Goal: Task Accomplishment & Management: Manage account settings

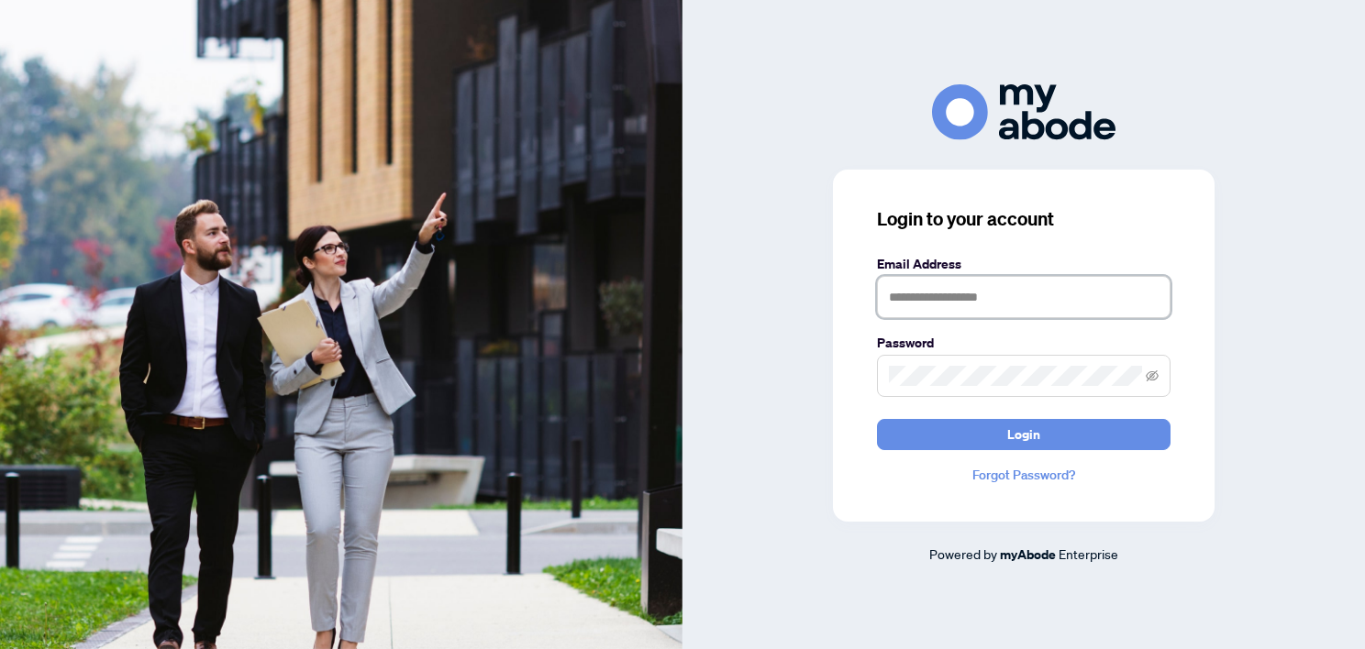
click at [1005, 301] on input "text" at bounding box center [1024, 297] width 294 height 42
type input "**********"
click at [877, 419] on button "Login" at bounding box center [1024, 434] width 294 height 31
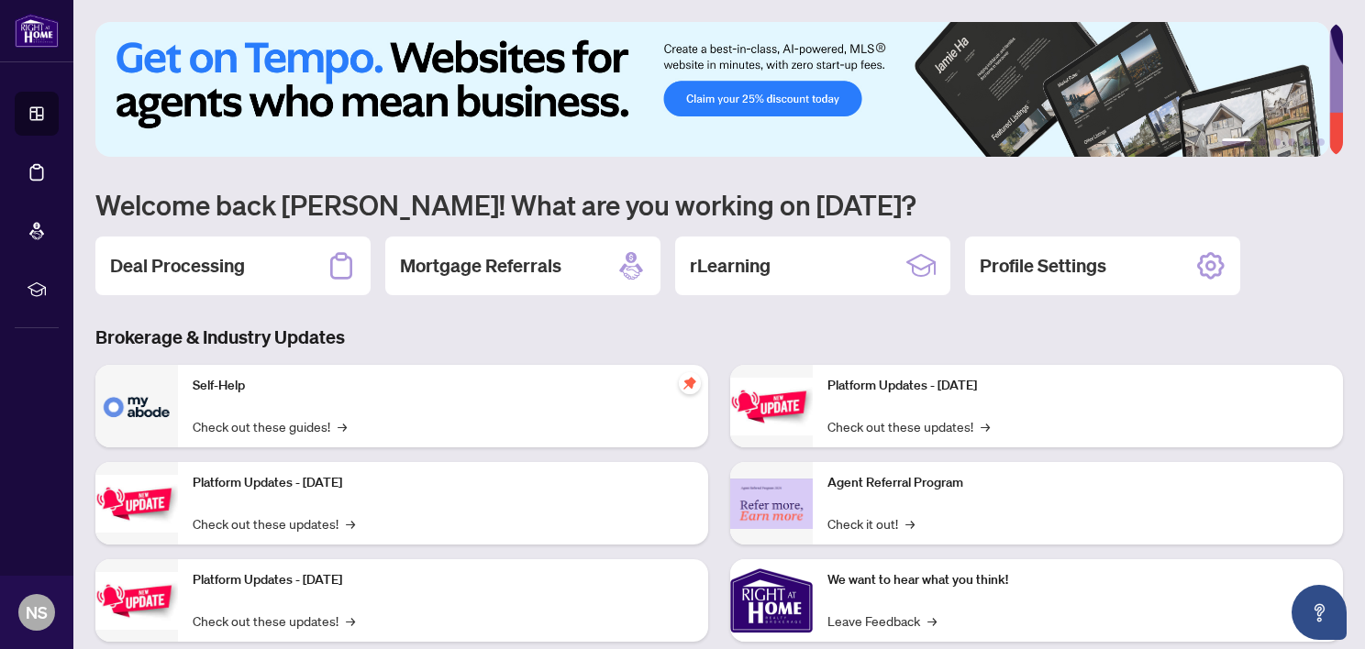
click at [220, 262] on h2 "Deal Processing" at bounding box center [177, 266] width 135 height 26
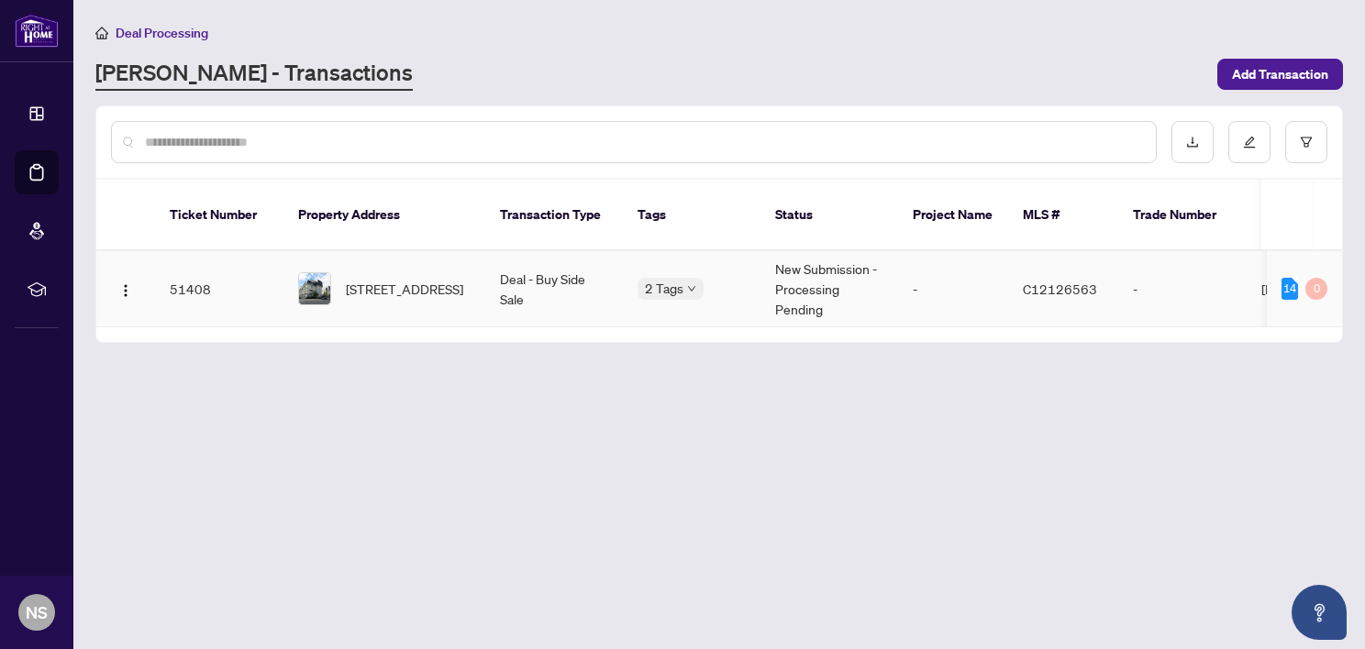
click at [444, 279] on span "[STREET_ADDRESS]" at bounding box center [404, 289] width 117 height 20
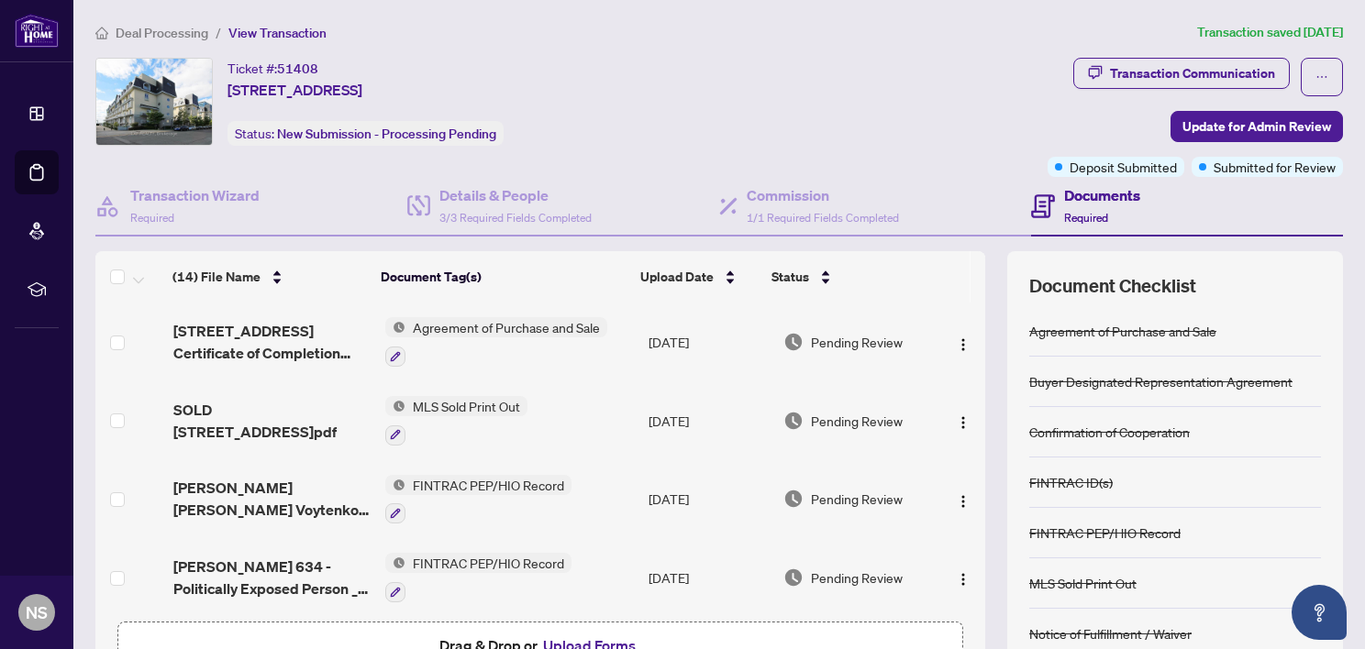
click at [515, 345] on div at bounding box center [496, 356] width 222 height 22
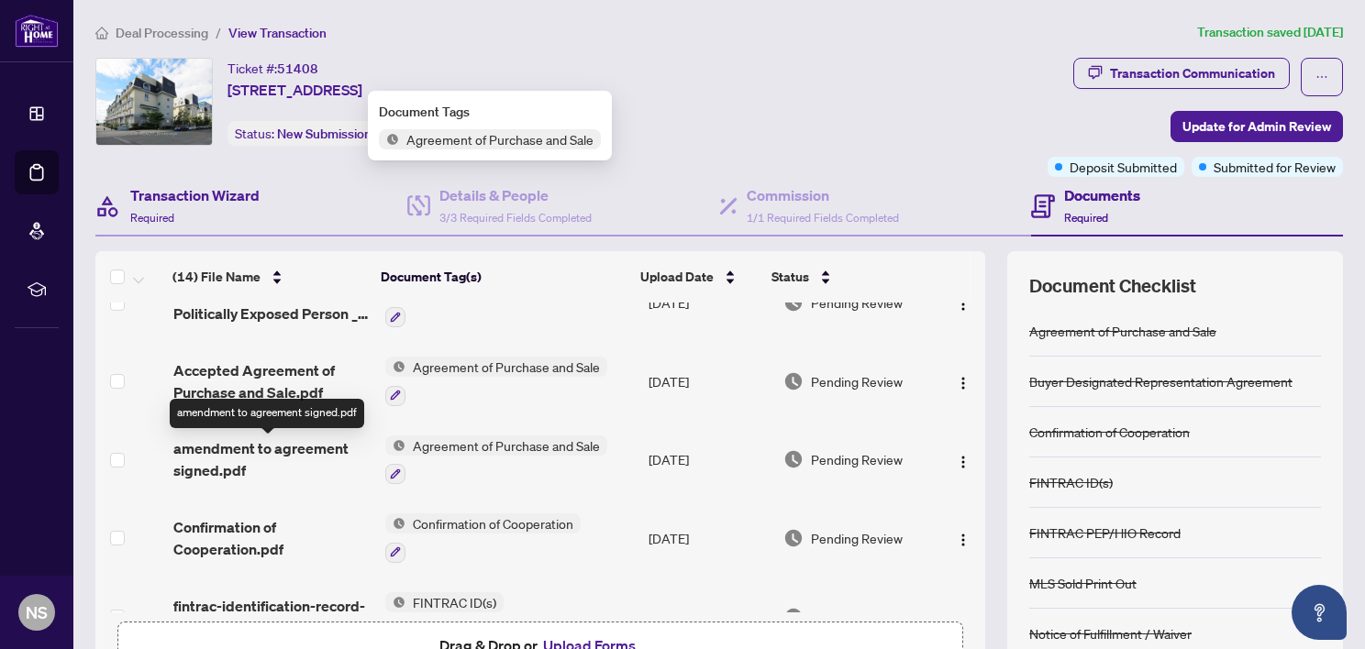
scroll to position [267, 0]
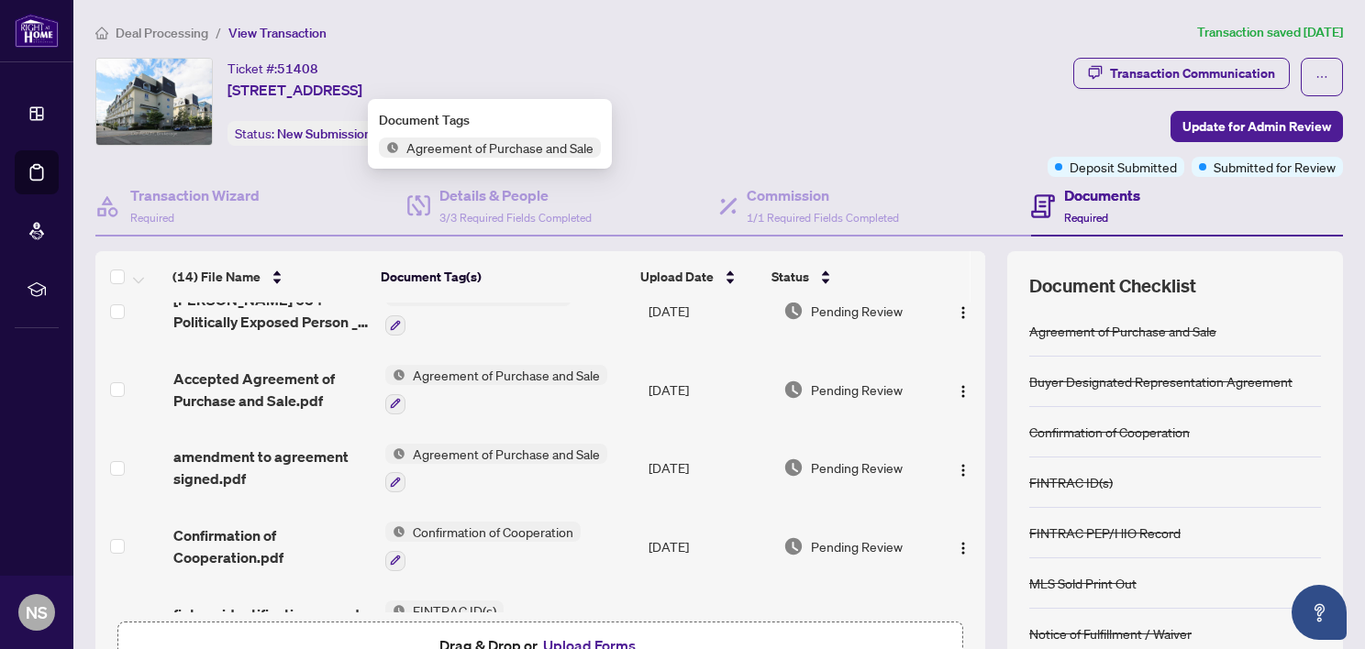
click at [303, 394] on span "Accepted Agreement of Purchase and Sale.pdf" at bounding box center [271, 390] width 196 height 44
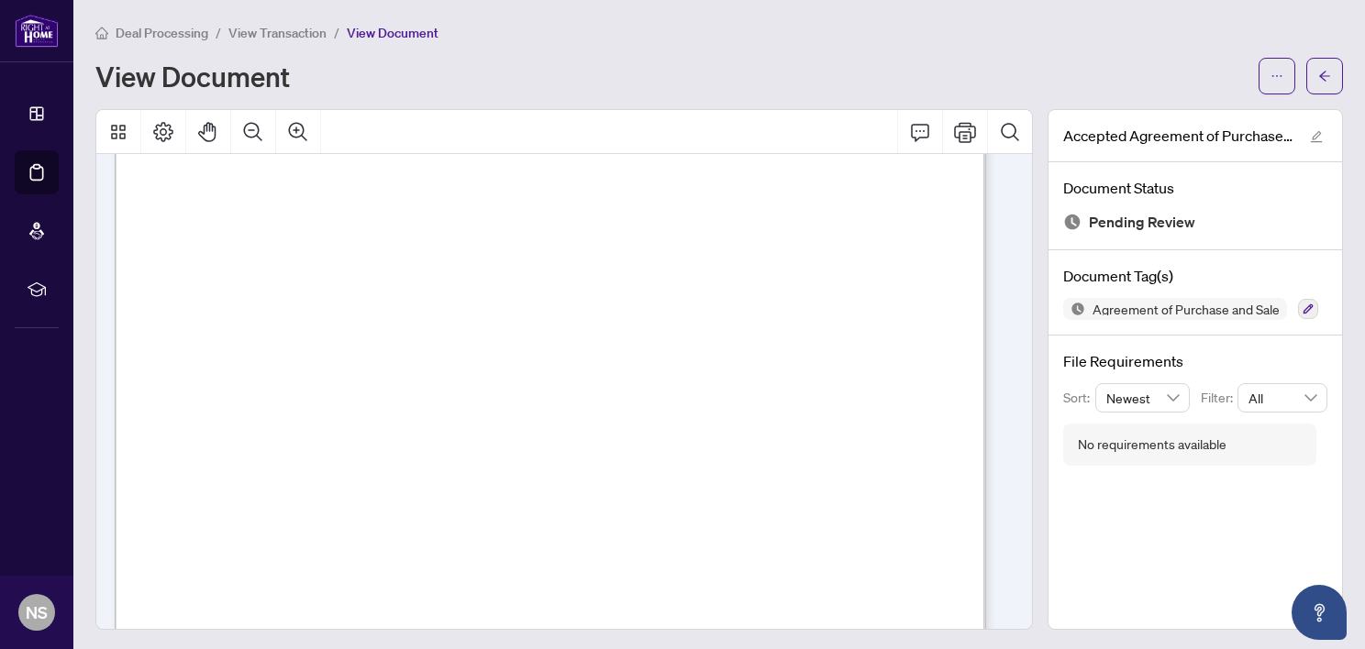
scroll to position [7667, 0]
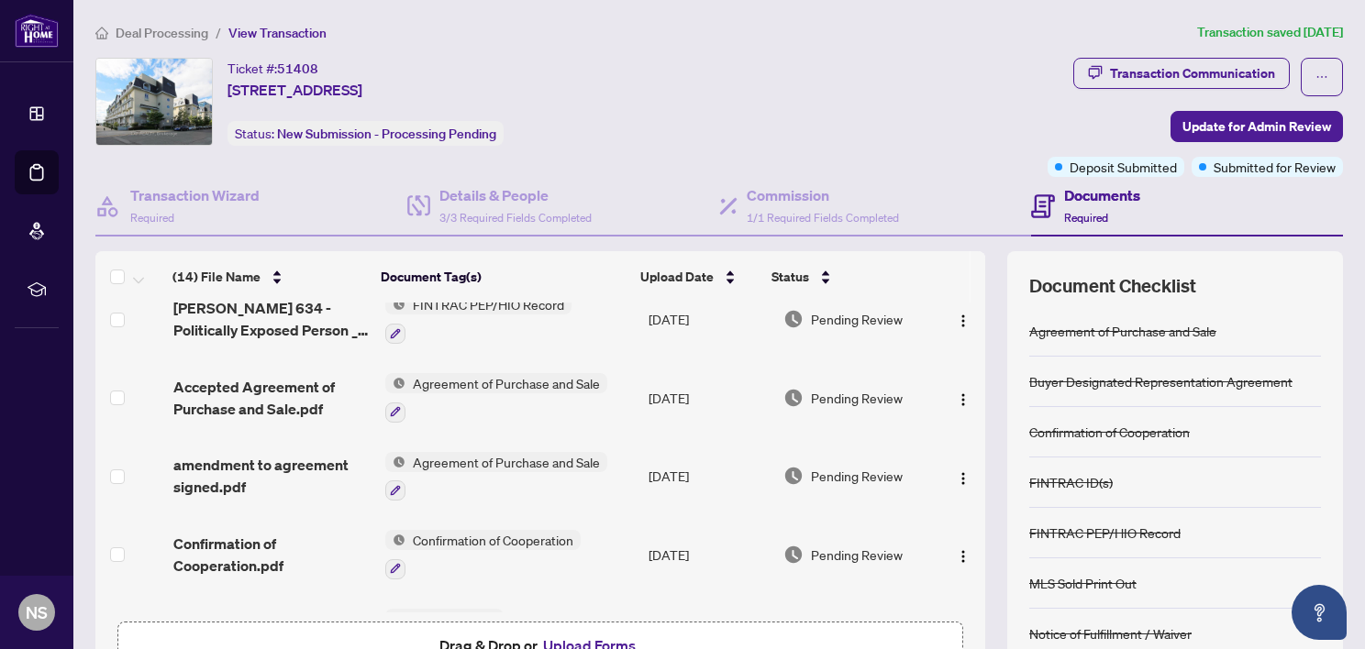
scroll to position [261, 0]
click at [561, 457] on span "Agreement of Purchase and Sale" at bounding box center [506, 459] width 202 height 20
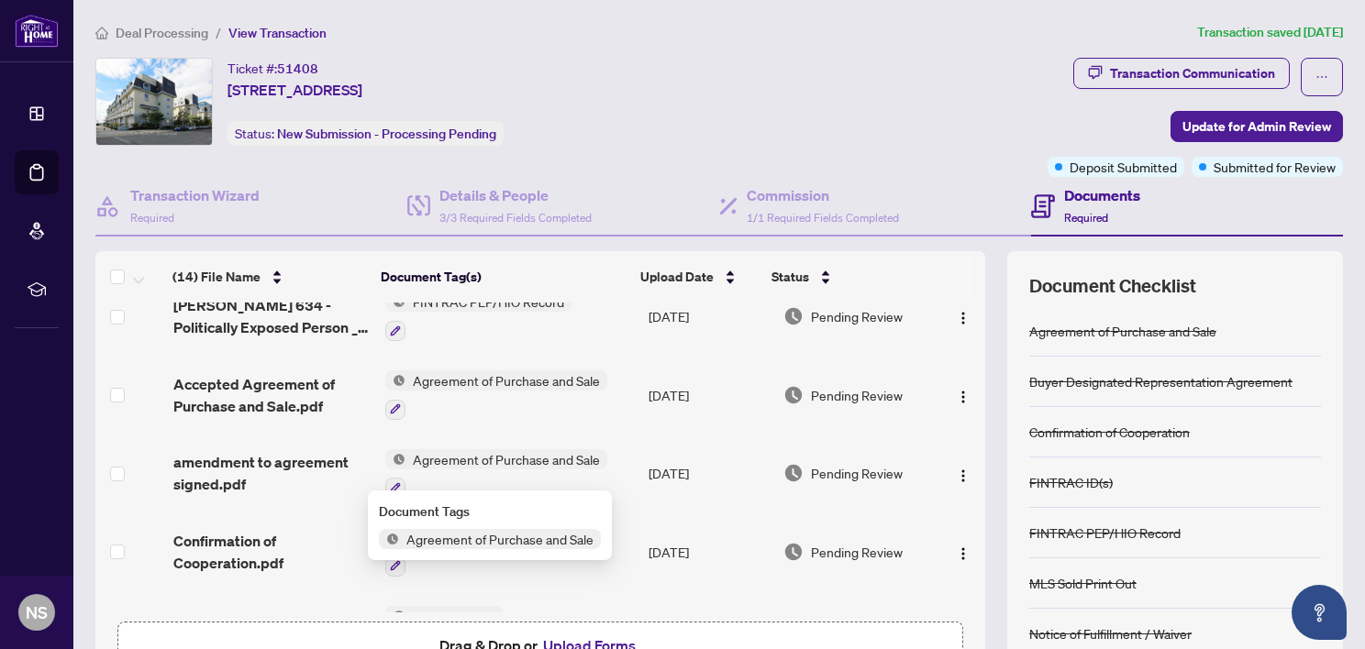
click at [305, 468] on span "amendment to agreement signed.pdf" at bounding box center [271, 473] width 196 height 44
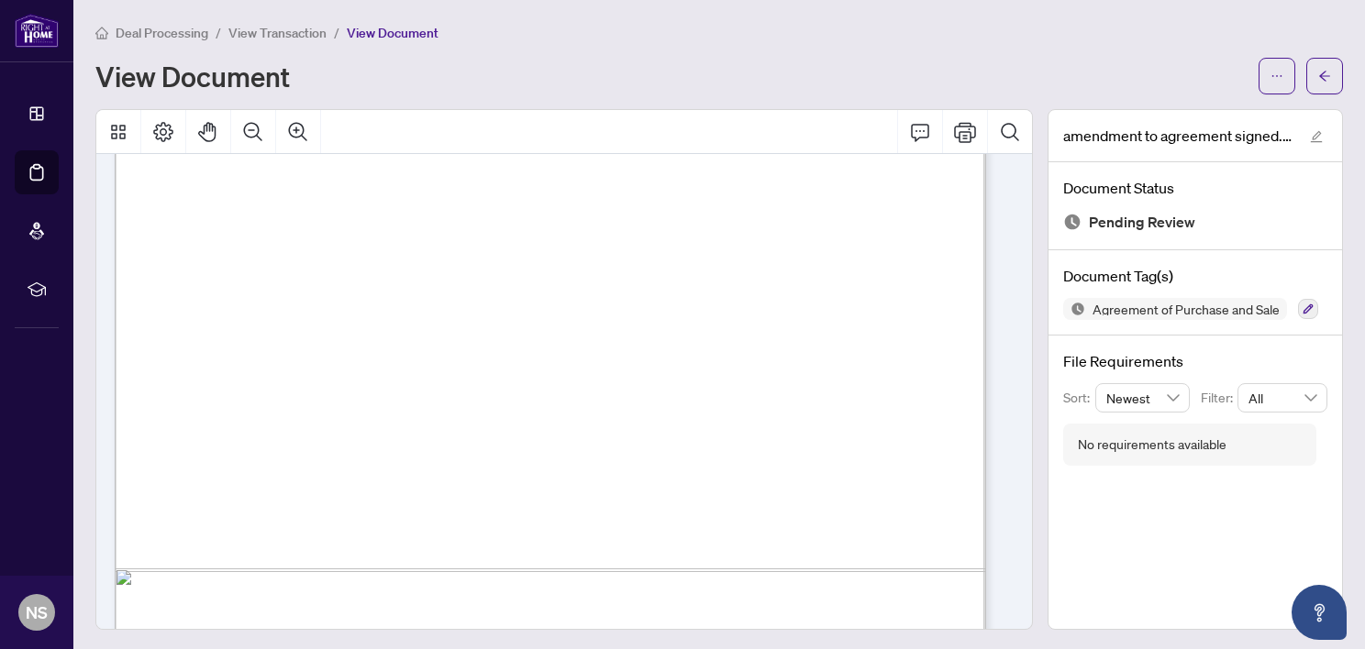
scroll to position [1989, 0]
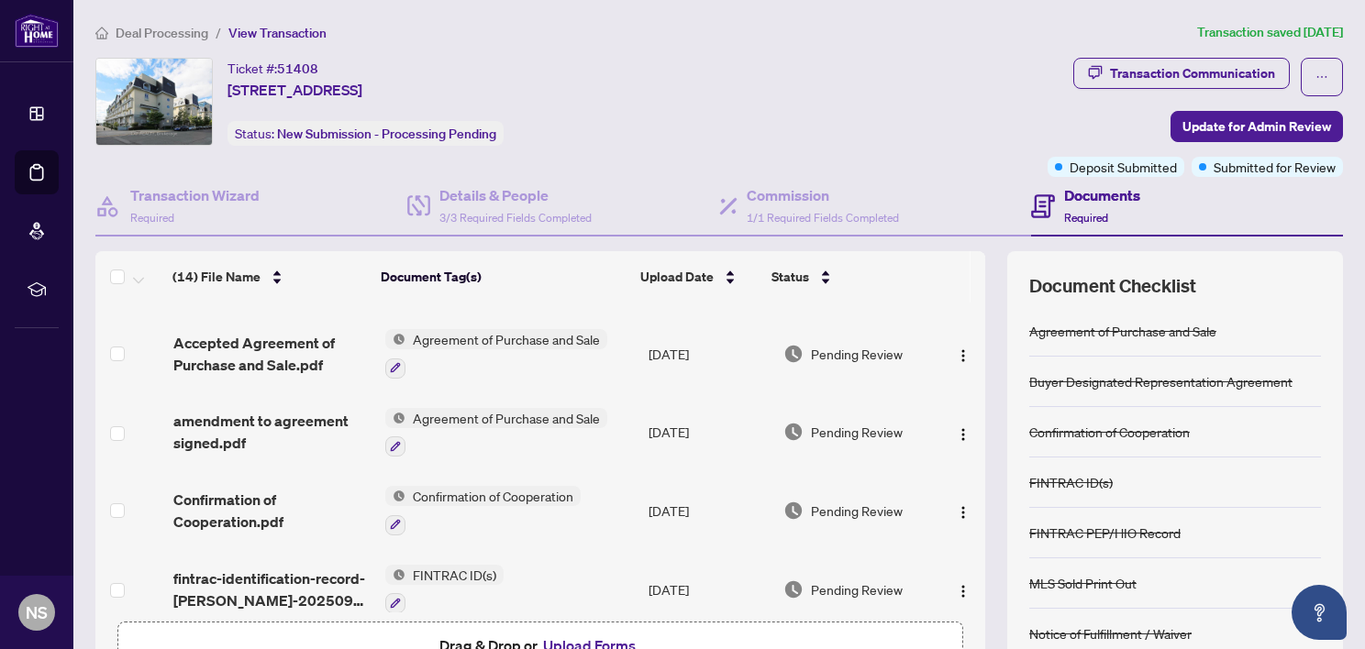
scroll to position [301, 0]
click at [548, 488] on span "Confirmation of Cooperation" at bounding box center [492, 498] width 175 height 20
click at [526, 501] on div "Confirmation of Cooperation" at bounding box center [482, 513] width 195 height 50
click at [298, 512] on span "Confirmation of Cooperation.pdf" at bounding box center [271, 513] width 196 height 44
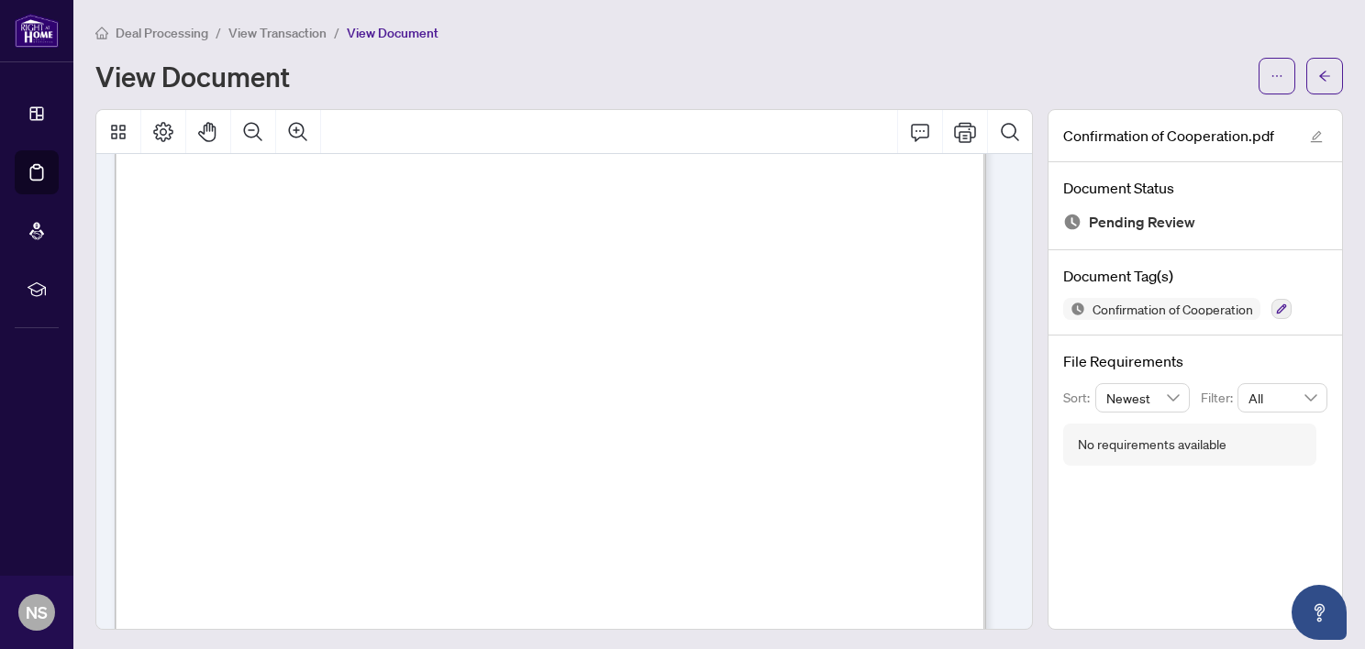
scroll to position [1834, 0]
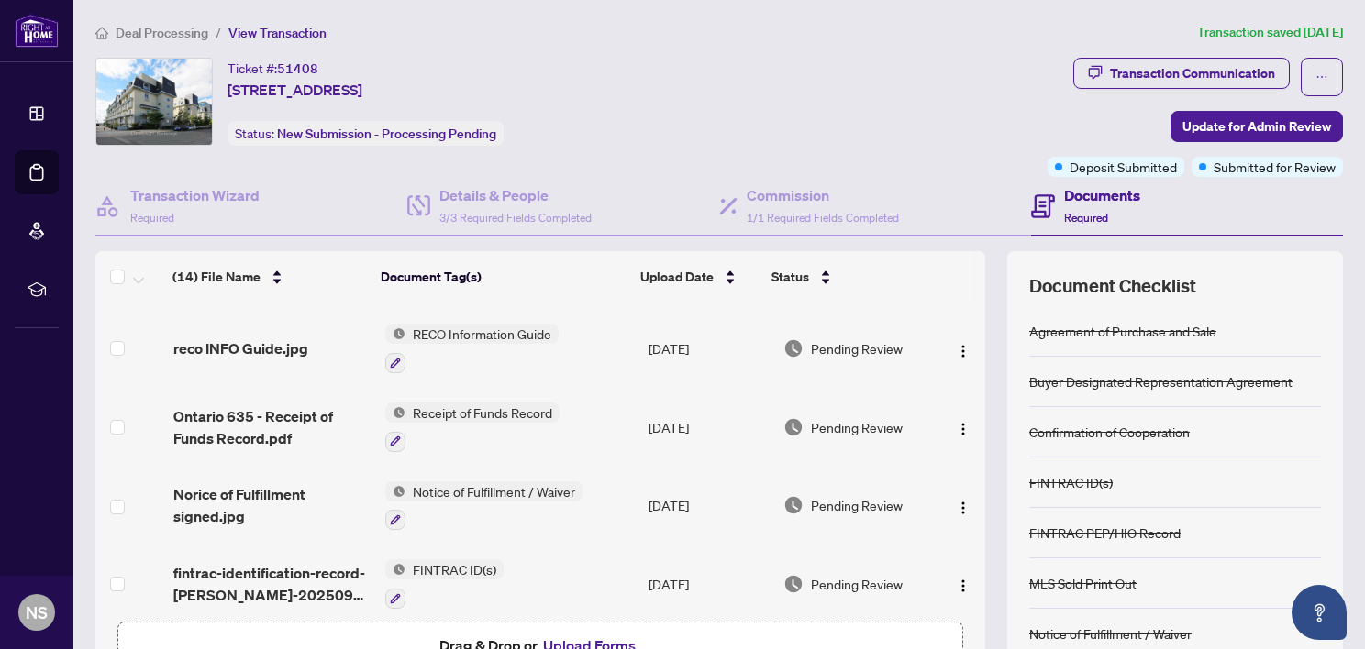
scroll to position [629, 0]
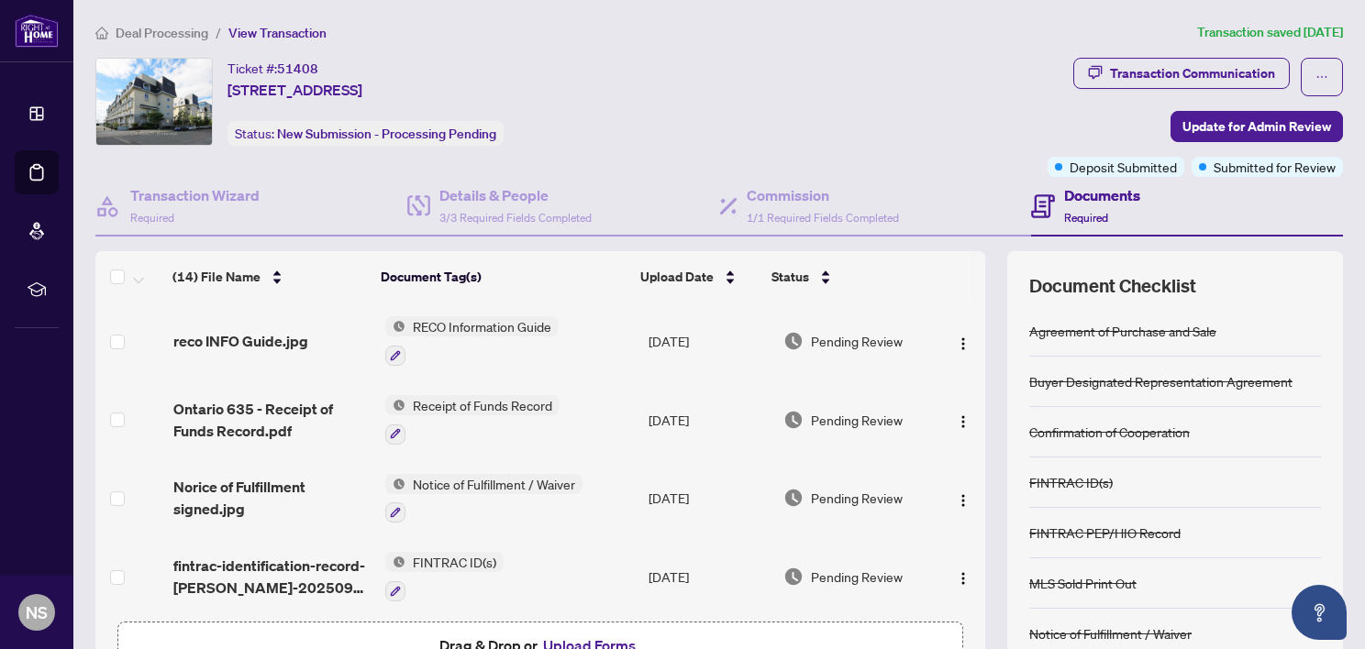
click at [533, 502] on div at bounding box center [483, 513] width 197 height 22
click at [283, 489] on span "Norice of Fulfillment signed.jpg" at bounding box center [271, 498] width 196 height 44
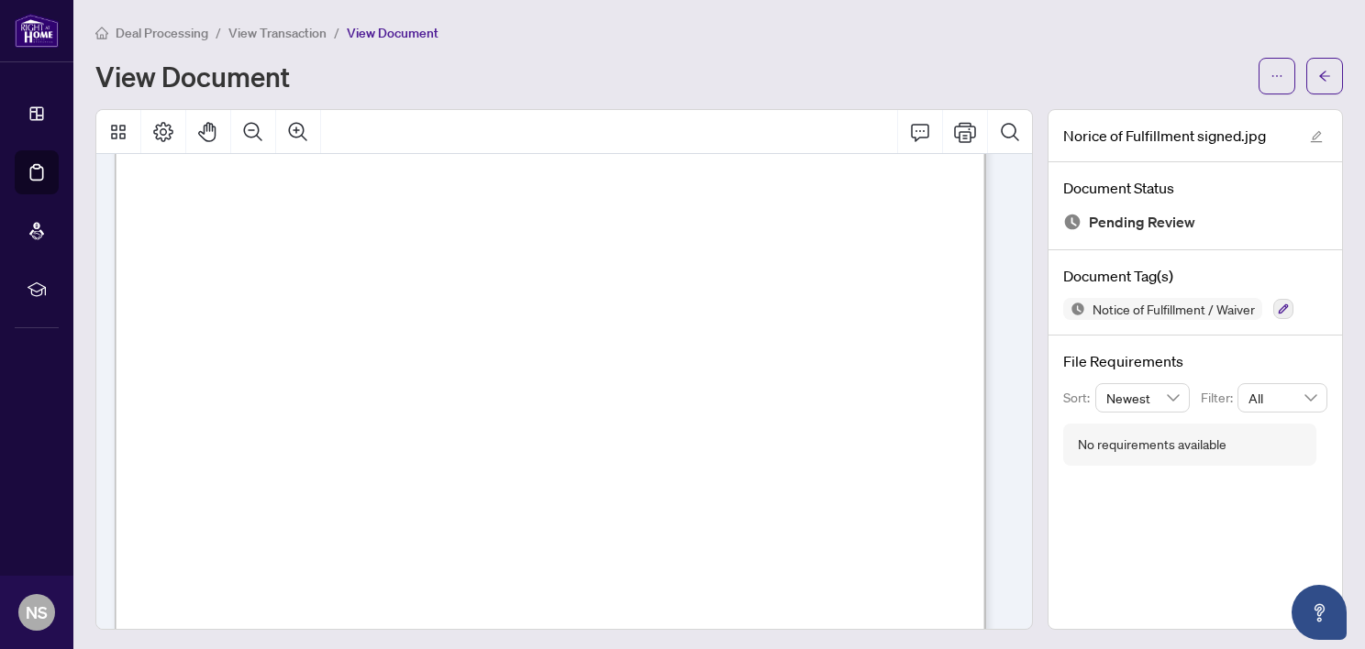
scroll to position [792, 0]
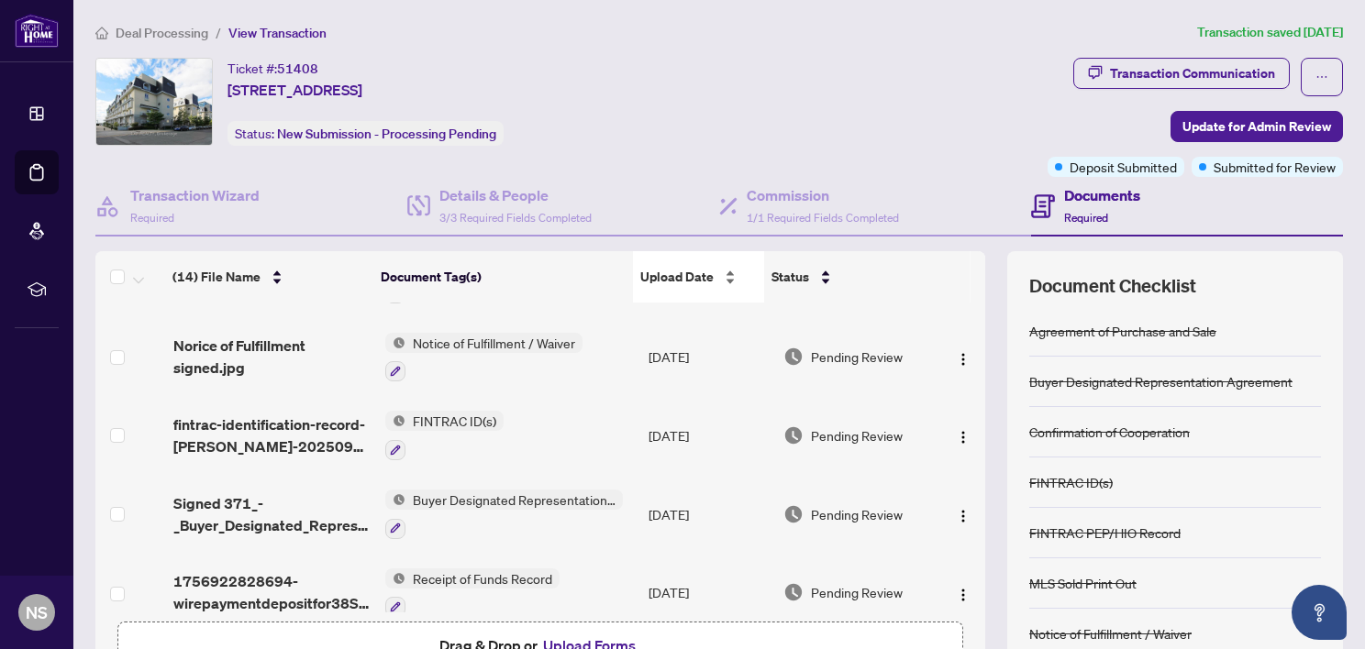
scroll to position [778, 0]
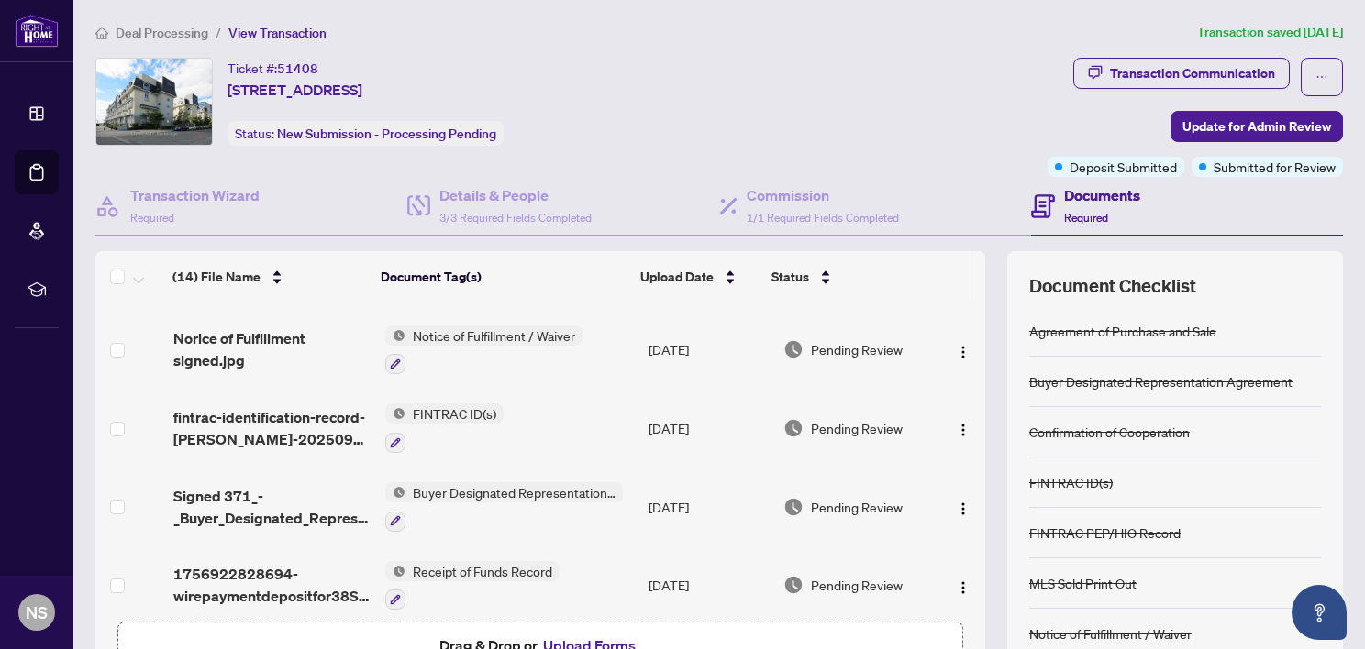
click at [565, 482] on span "Buyer Designated Representation Agreement" at bounding box center [513, 492] width 217 height 20
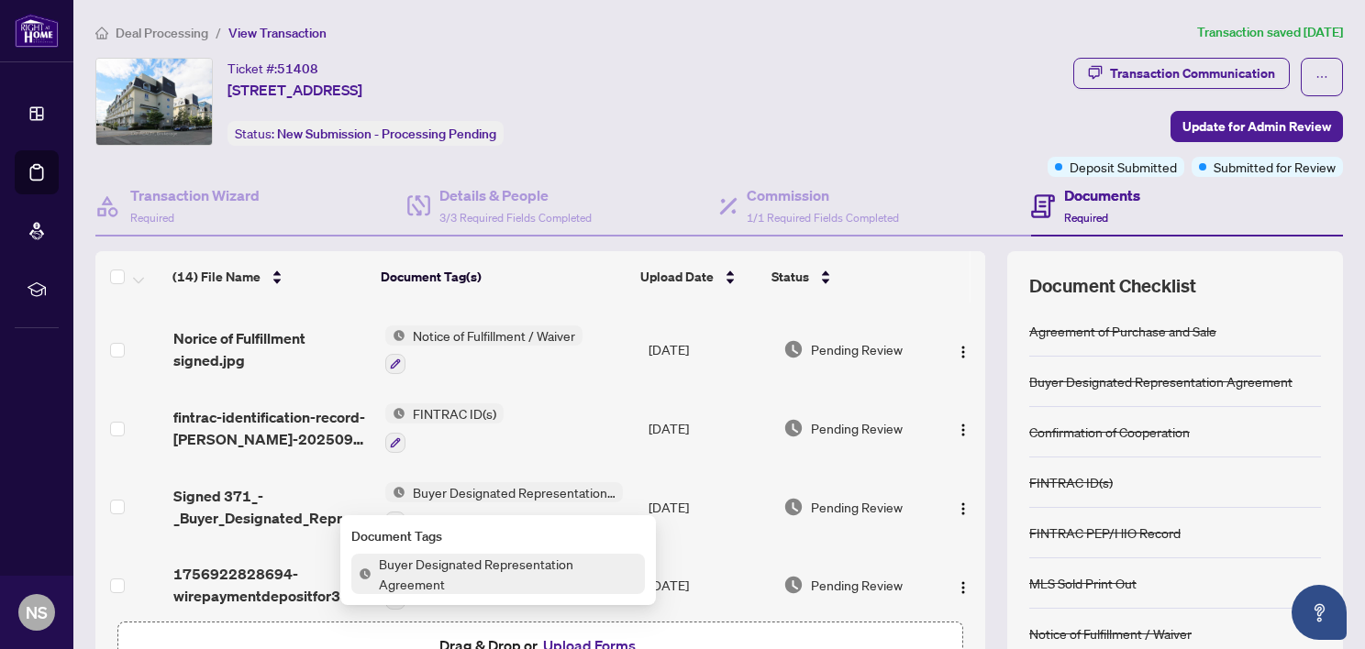
click at [291, 500] on span "Signed 371_-_Buyer_Designated_Representati.pdf" at bounding box center [271, 507] width 196 height 44
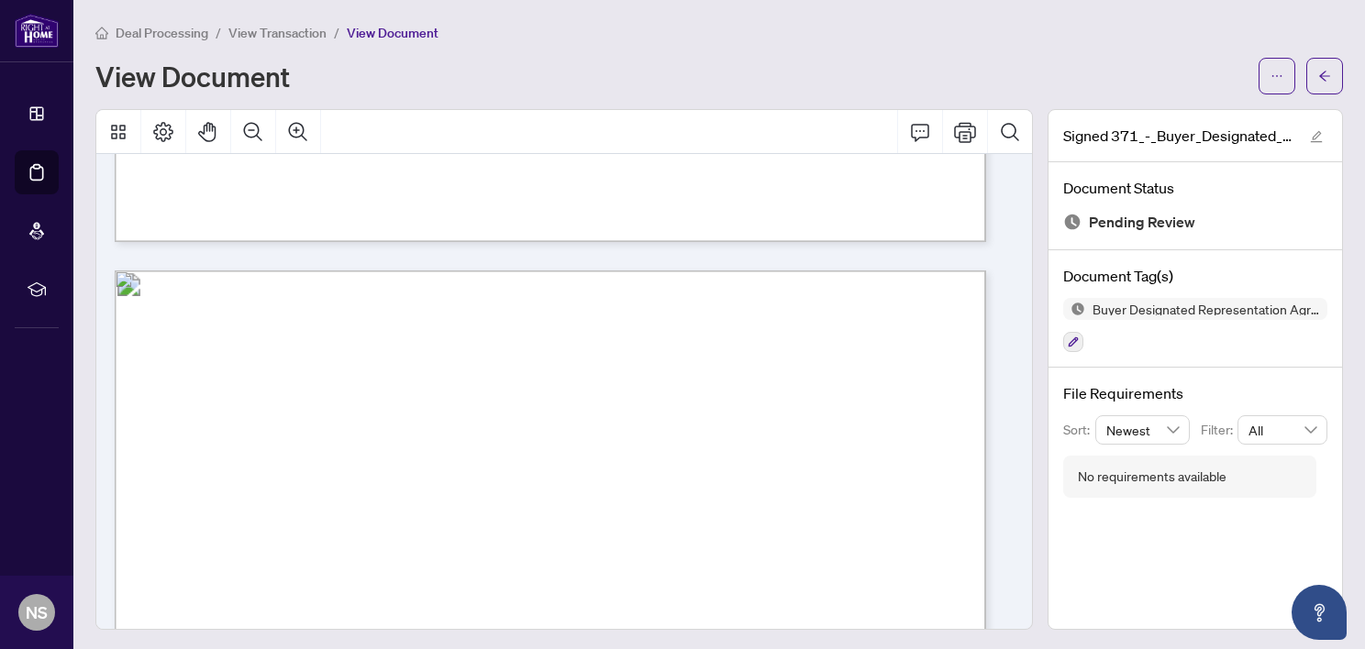
scroll to position [5678, 0]
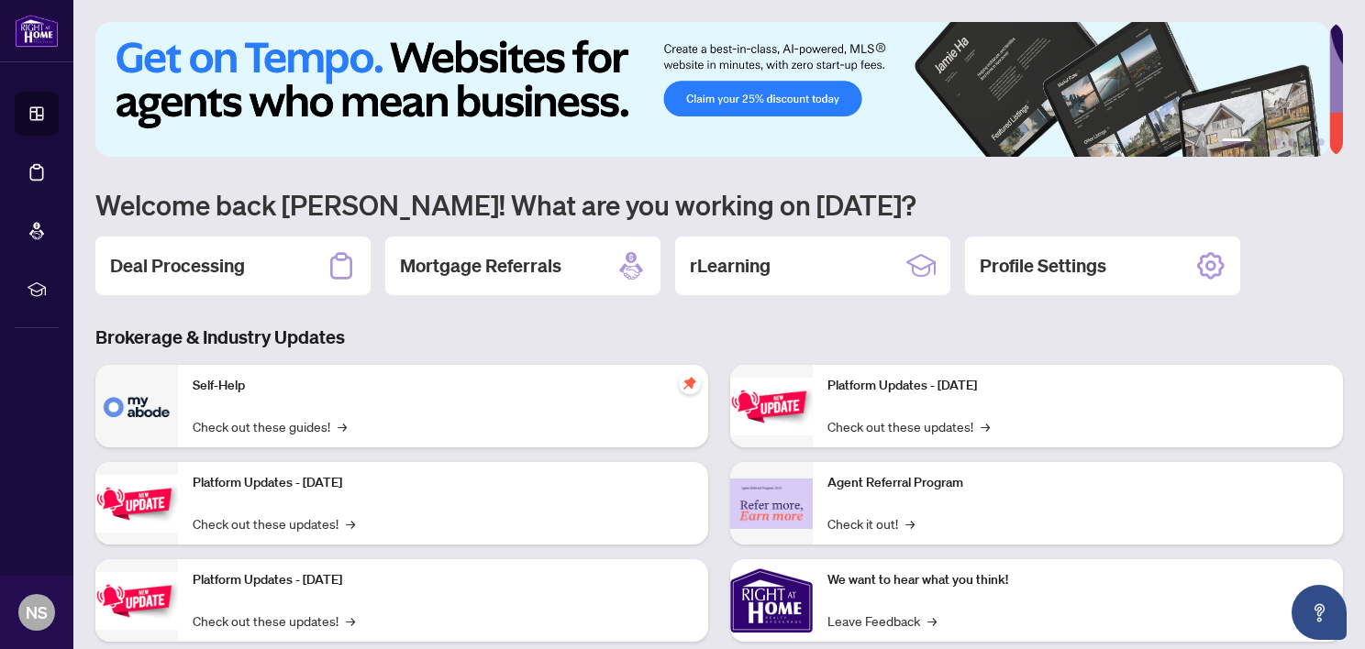
click at [220, 266] on h2 "Deal Processing" at bounding box center [177, 266] width 135 height 26
